Goal: Register for event/course

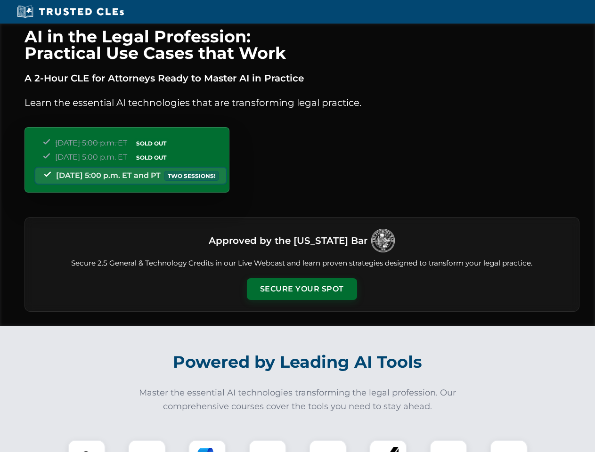
click at [301, 289] on button "Secure Your Spot" at bounding box center [302, 289] width 110 height 22
click at [87, 446] on img at bounding box center [86, 458] width 27 height 27
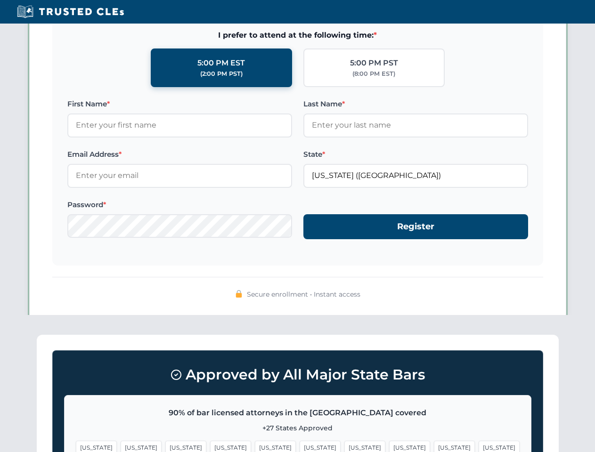
click at [344, 446] on span "[US_STATE]" at bounding box center [364, 448] width 41 height 14
click at [434, 446] on span "[US_STATE]" at bounding box center [454, 448] width 41 height 14
